Goal: Communication & Community: Answer question/provide support

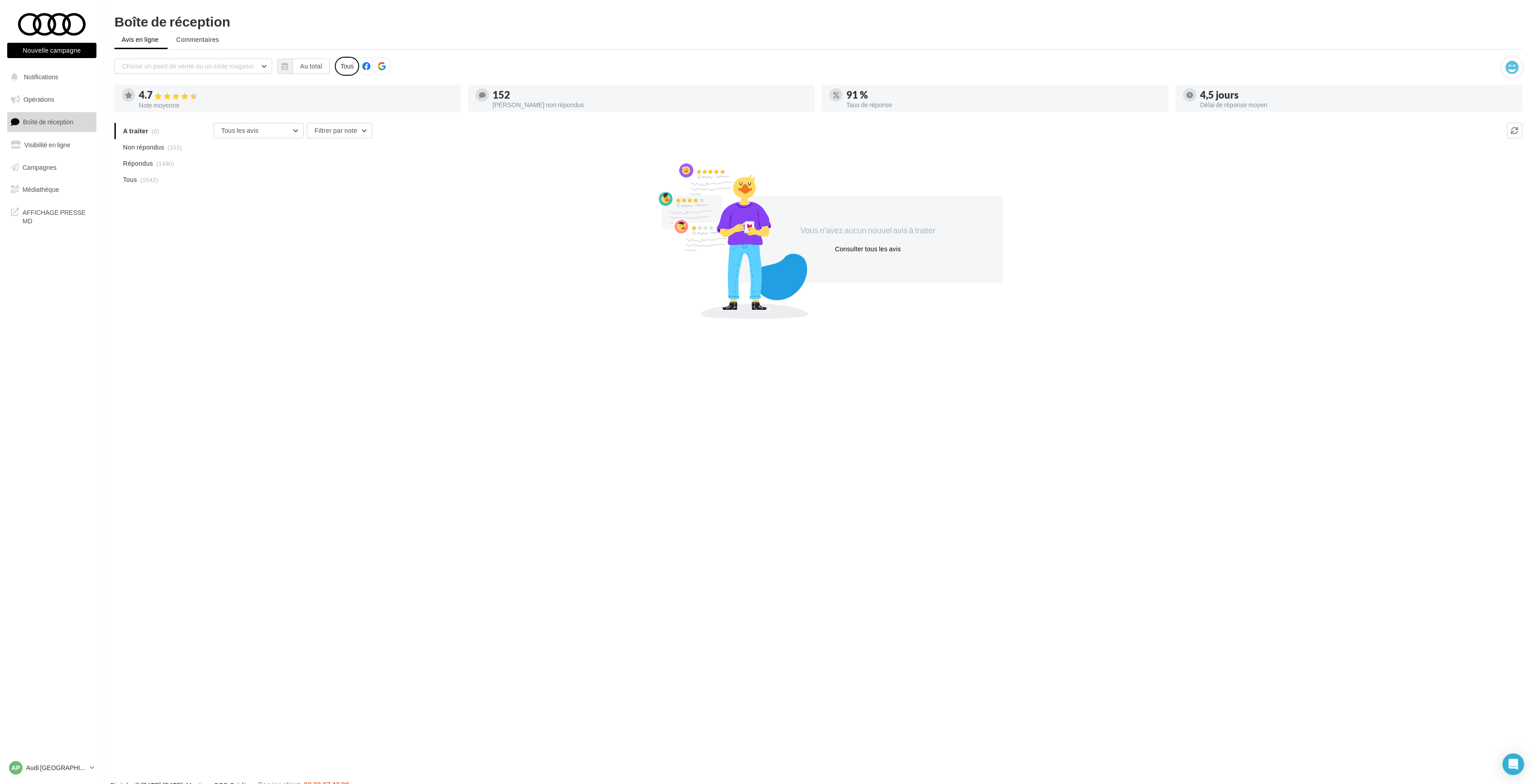
click at [285, 194] on div "Vous n'avez aucun nouvel avis à traiter Consulter tous les avis" at bounding box center [868, 240] width 1309 height 145
click at [145, 161] on span "Répondus" at bounding box center [138, 163] width 30 height 9
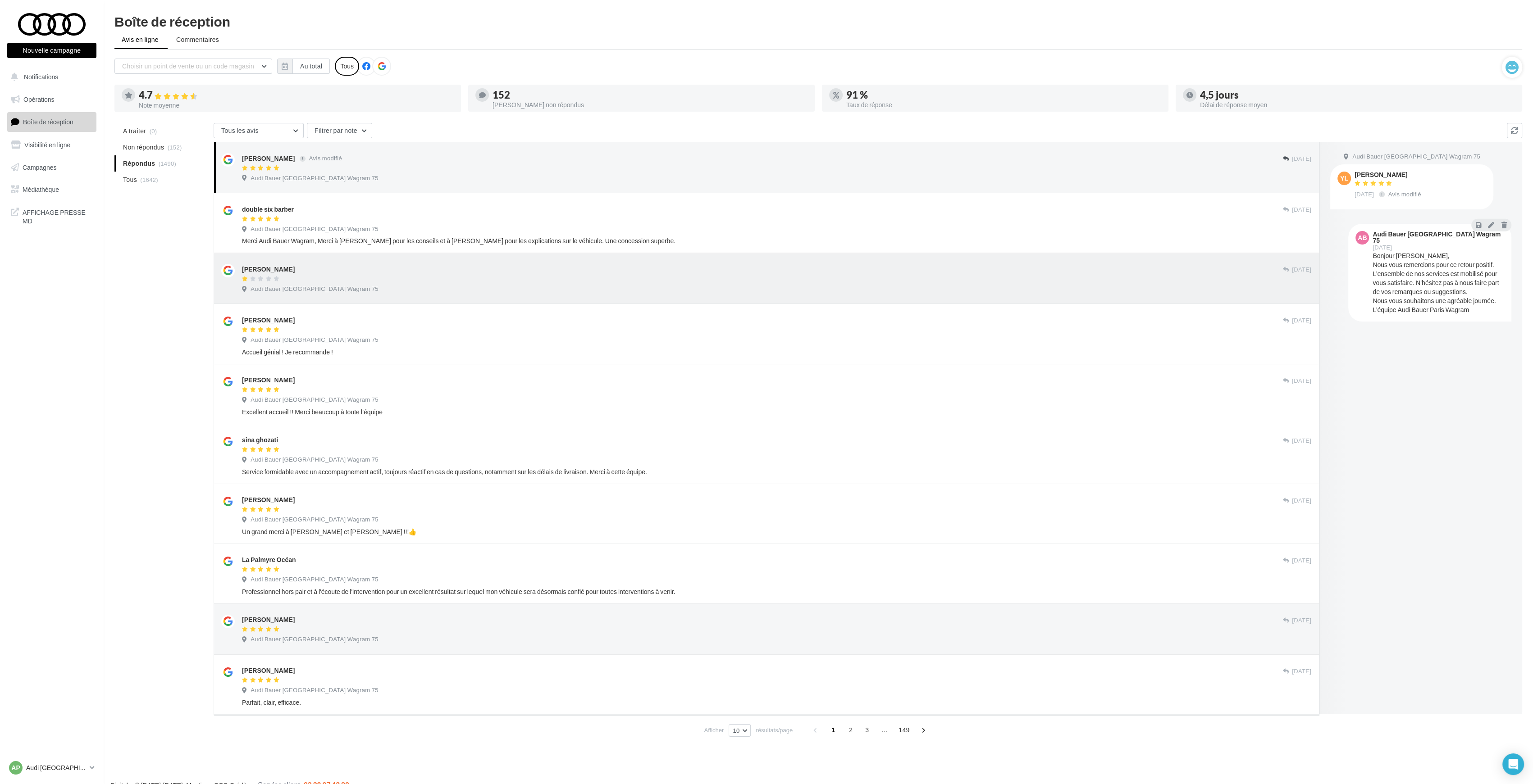
click at [385, 283] on div "Rui Abrantes 01 oct. Audi Bauer Paris Wagram 75" at bounding box center [777, 280] width 1069 height 33
